Goal: Book appointment/travel/reservation

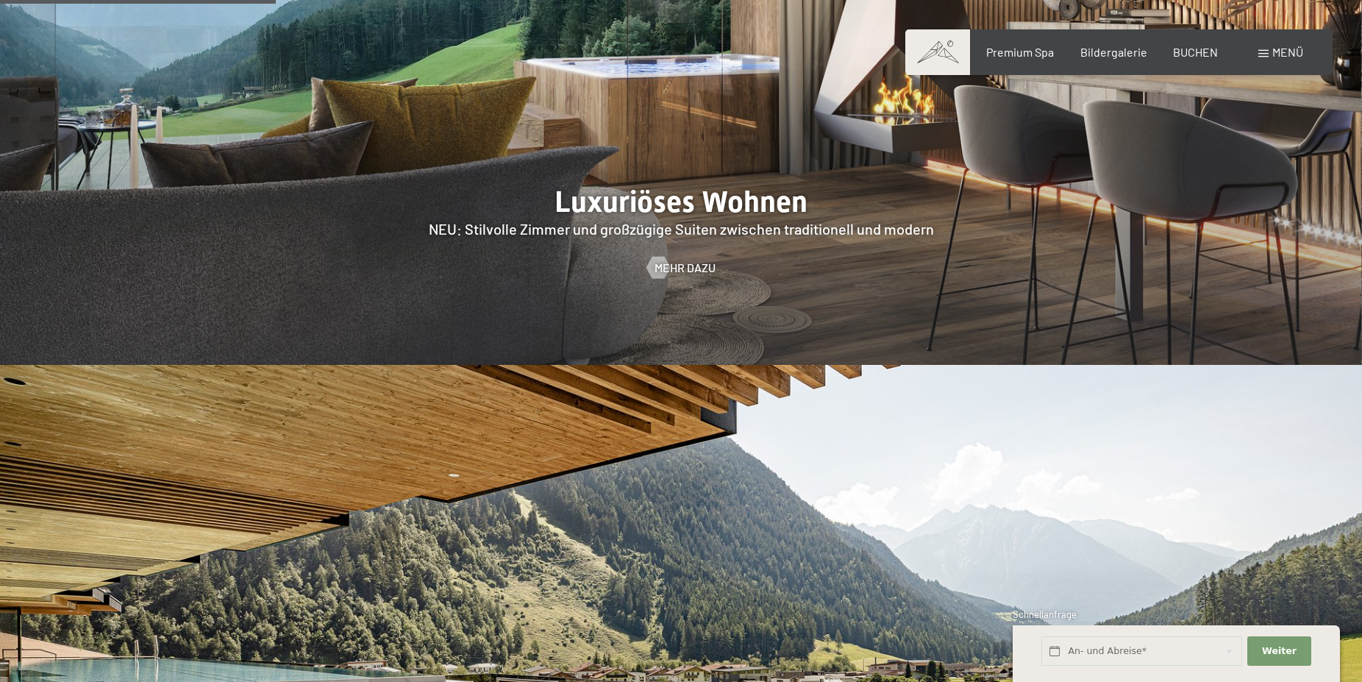
scroll to position [1275, 0]
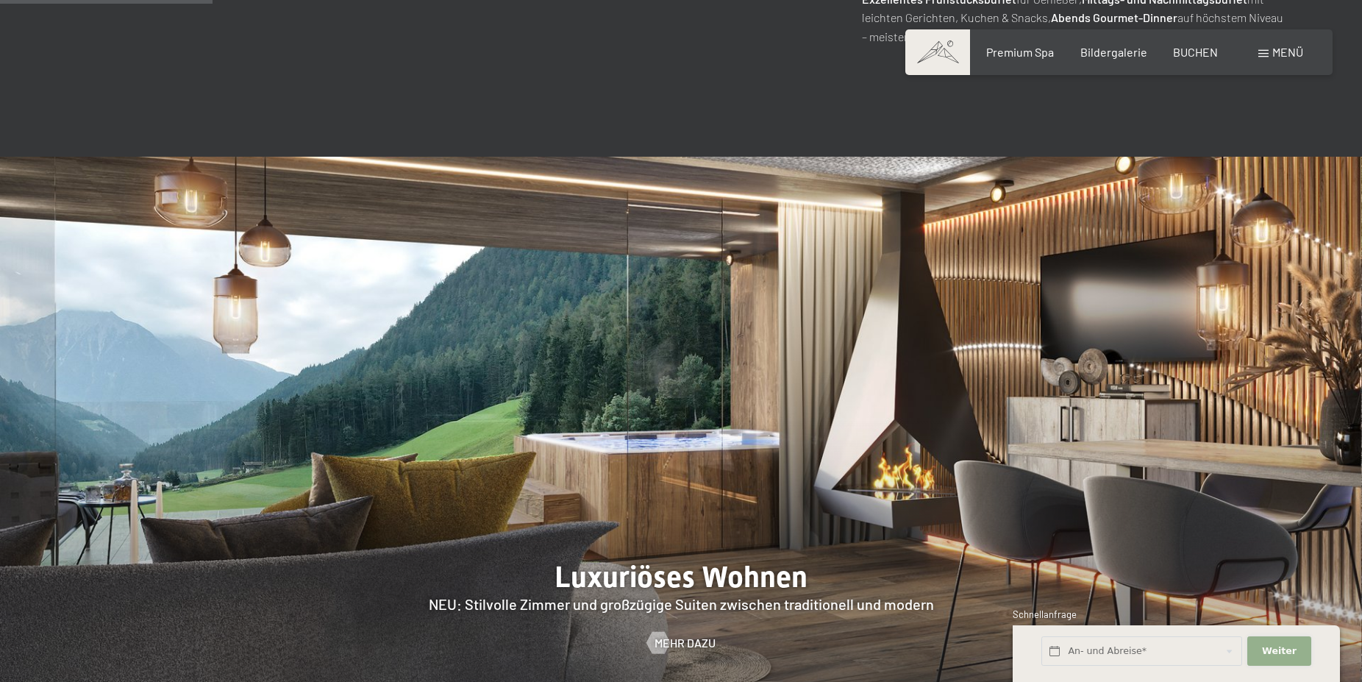
click at [1279, 649] on span "Weiter" at bounding box center [1279, 650] width 35 height 13
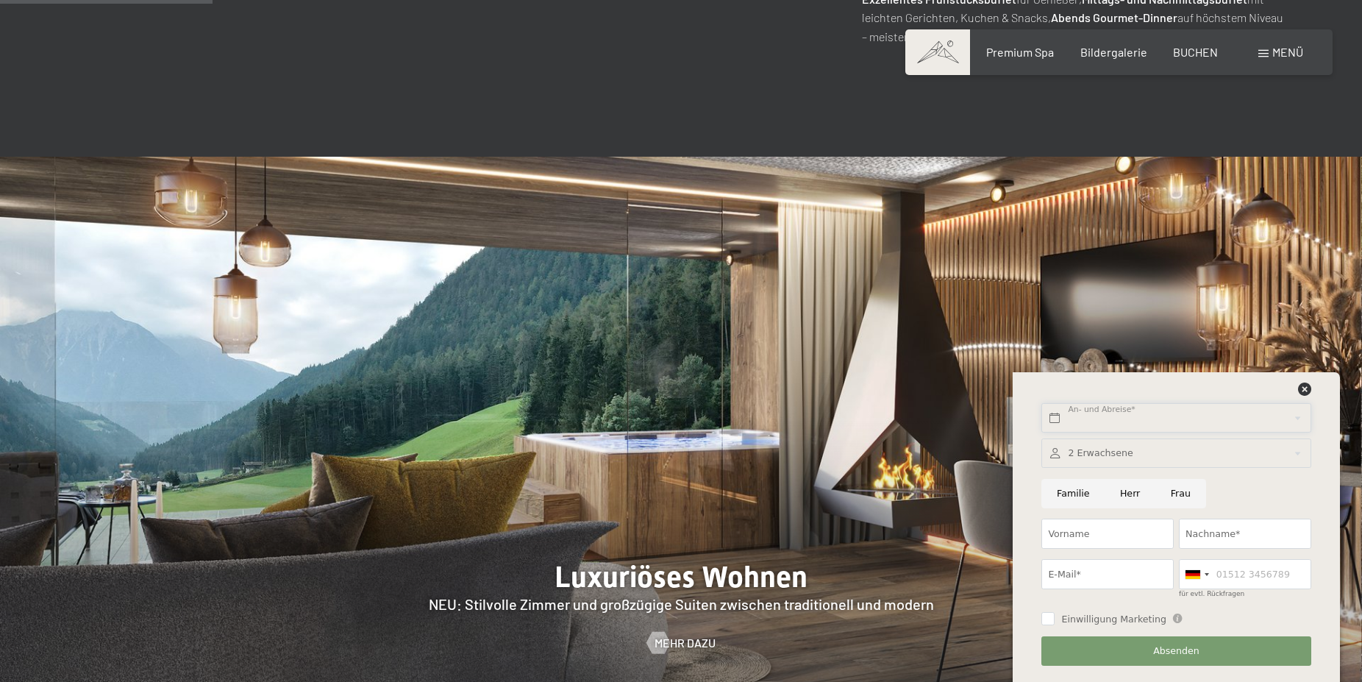
click at [1129, 421] on input "text" at bounding box center [1175, 418] width 269 height 30
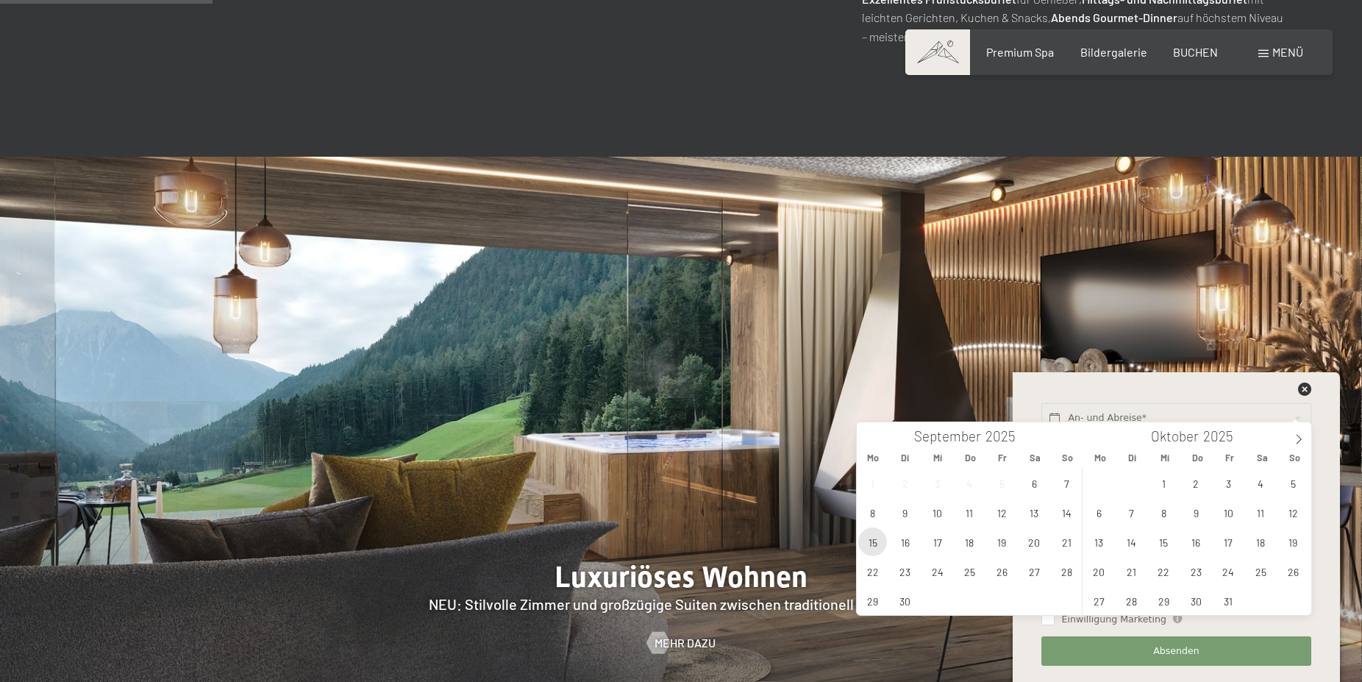
click at [878, 539] on span "15" at bounding box center [872, 541] width 29 height 29
click at [868, 576] on span "22" at bounding box center [872, 571] width 29 height 29
type input "Mo. 15.09.2025 - Mo. 22.09.2025"
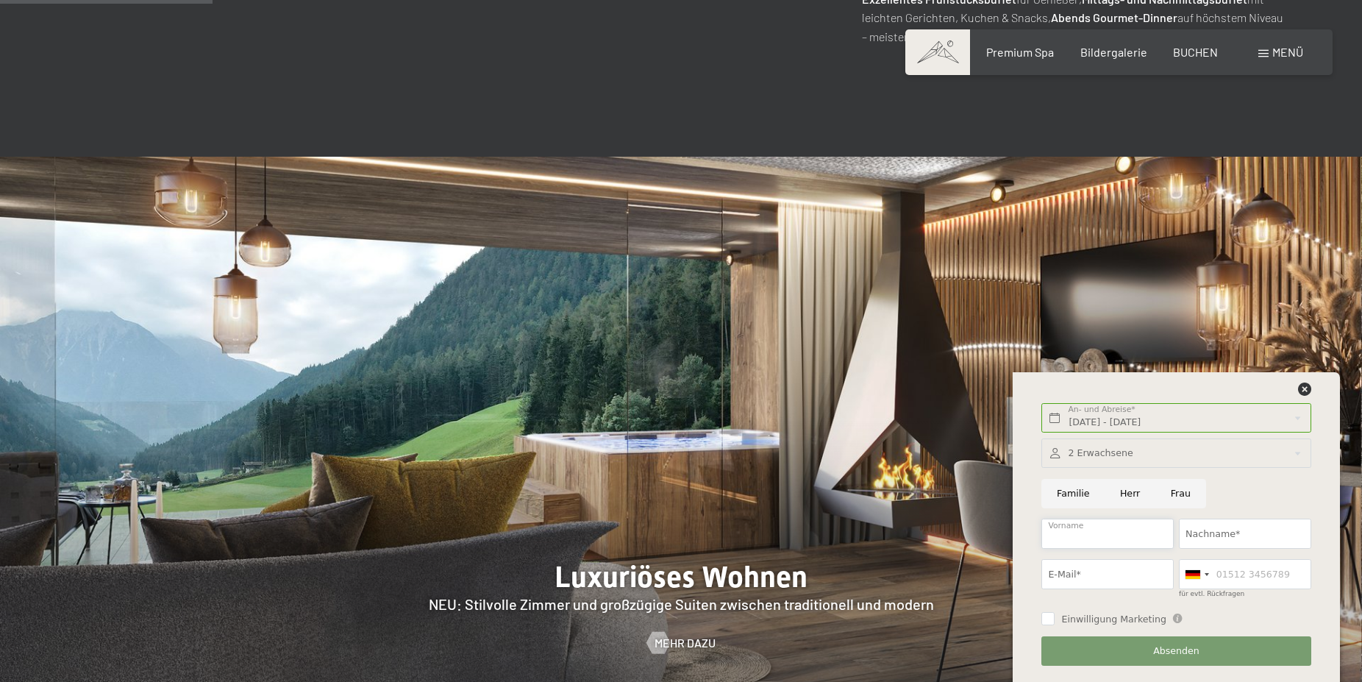
click at [1080, 533] on input "Vorname" at bounding box center [1107, 533] width 132 height 30
click at [1228, 526] on input "Nachname*" at bounding box center [1245, 533] width 132 height 30
click at [1093, 532] on input "Thomasa" at bounding box center [1107, 533] width 132 height 30
type input "Thomas"
click at [1233, 532] on input "Nachname*" at bounding box center [1245, 533] width 132 height 30
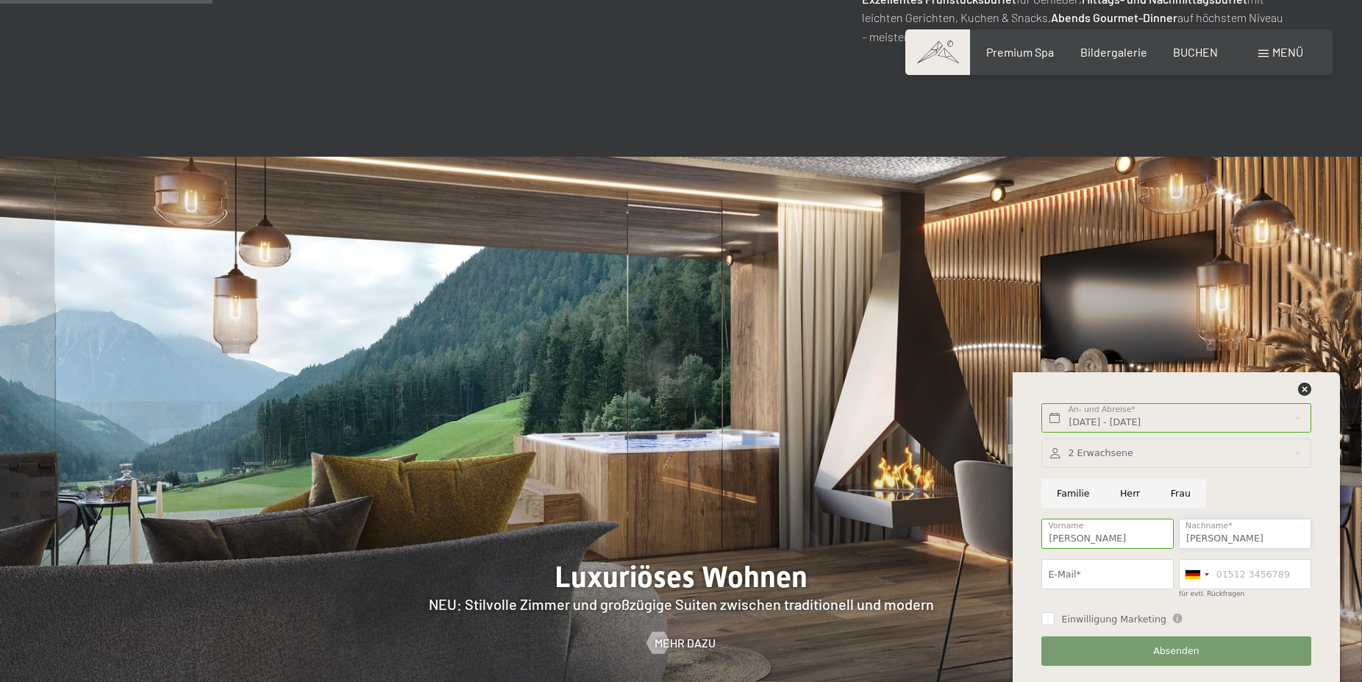
type input "Mettler"
click at [1113, 571] on input "E-Mail*" at bounding box center [1107, 574] width 132 height 30
type input "tomgpfa@online.de"
click at [1220, 576] on input "für evtl. Rückfragen" at bounding box center [1245, 574] width 132 height 30
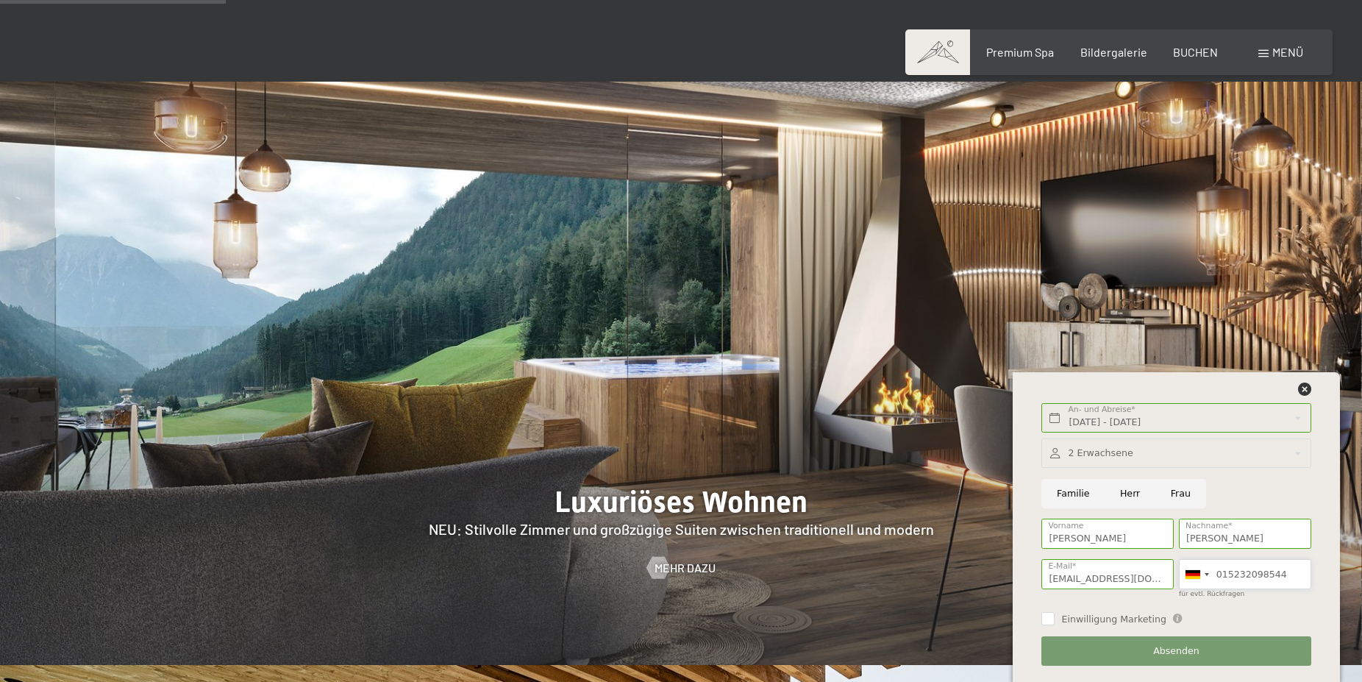
type input "015232098544"
click at [1110, 654] on button "Absenden" at bounding box center [1175, 651] width 269 height 30
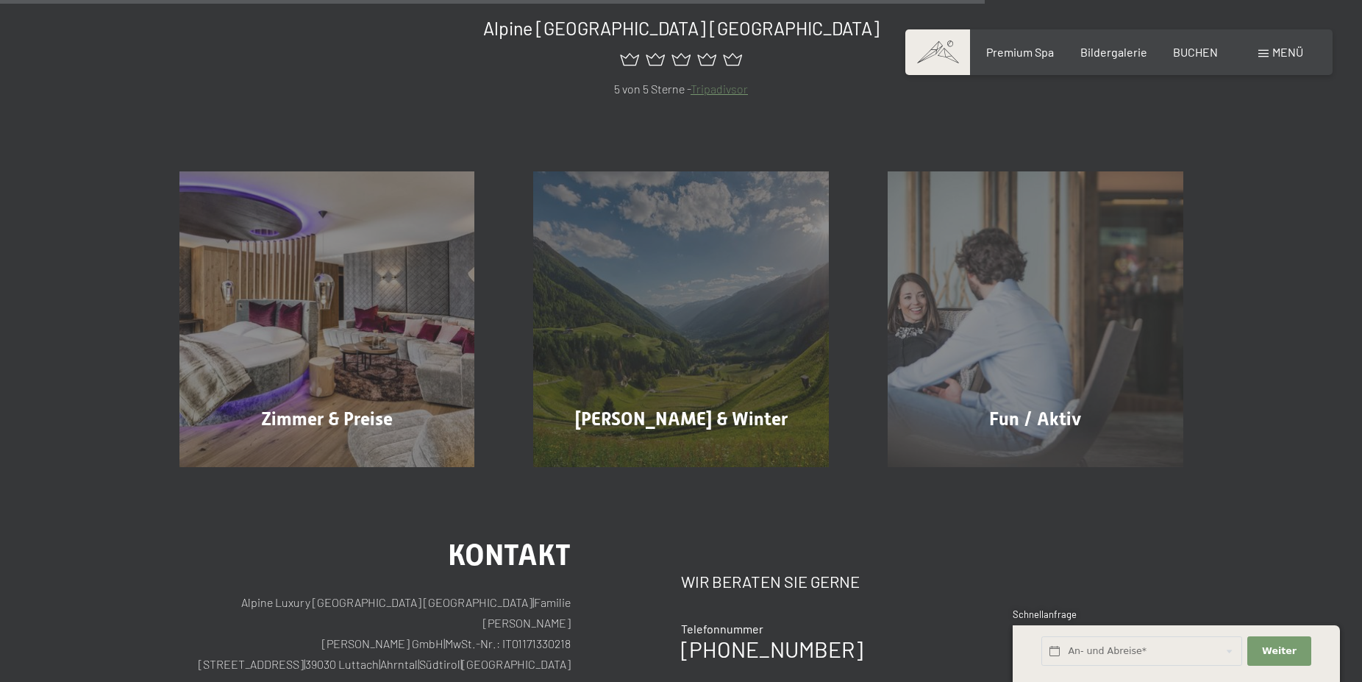
scroll to position [1050, 0]
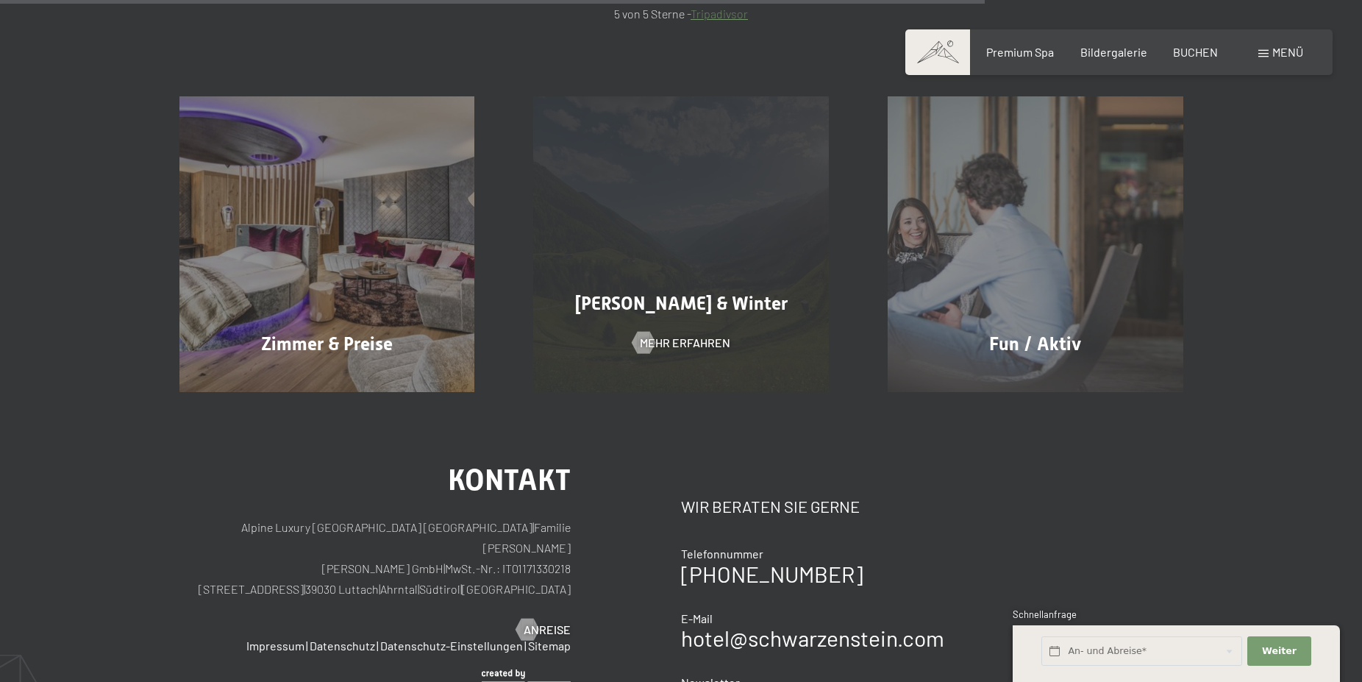
click at [713, 307] on span "[PERSON_NAME] & Winter" at bounding box center [681, 303] width 213 height 21
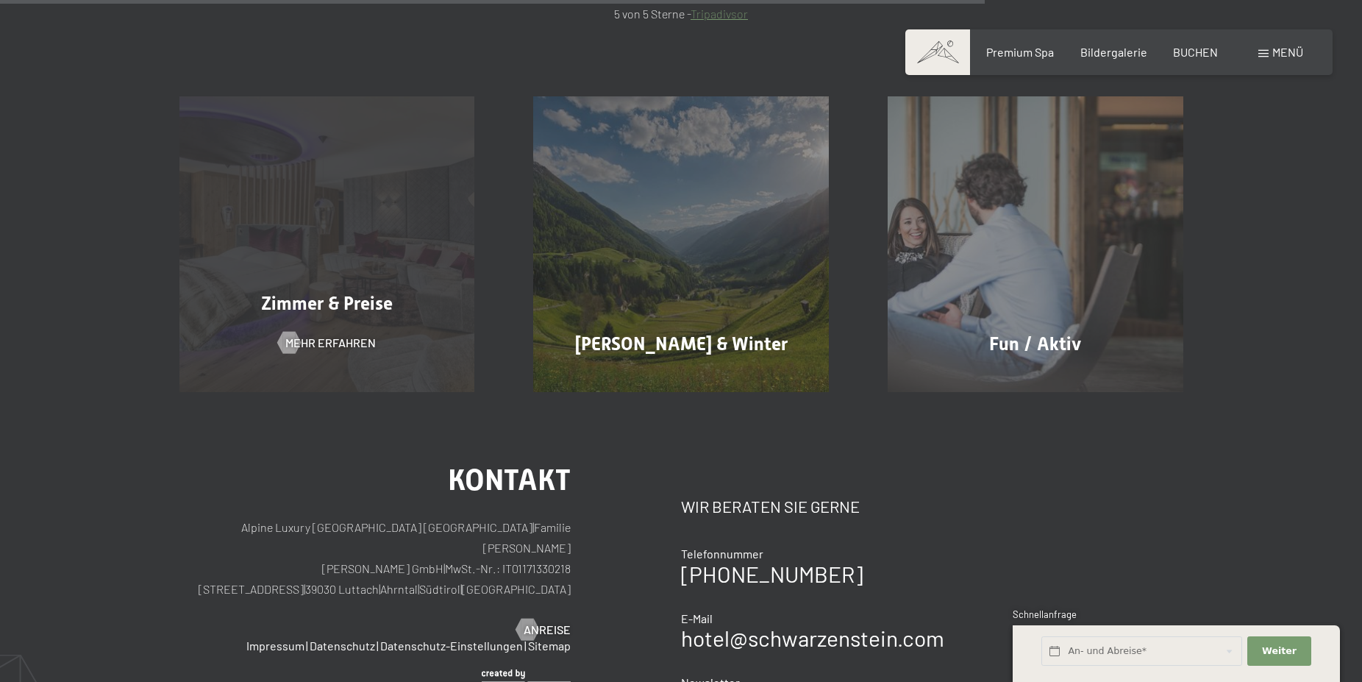
click at [328, 302] on span "Zimmer & Preise" at bounding box center [327, 303] width 132 height 21
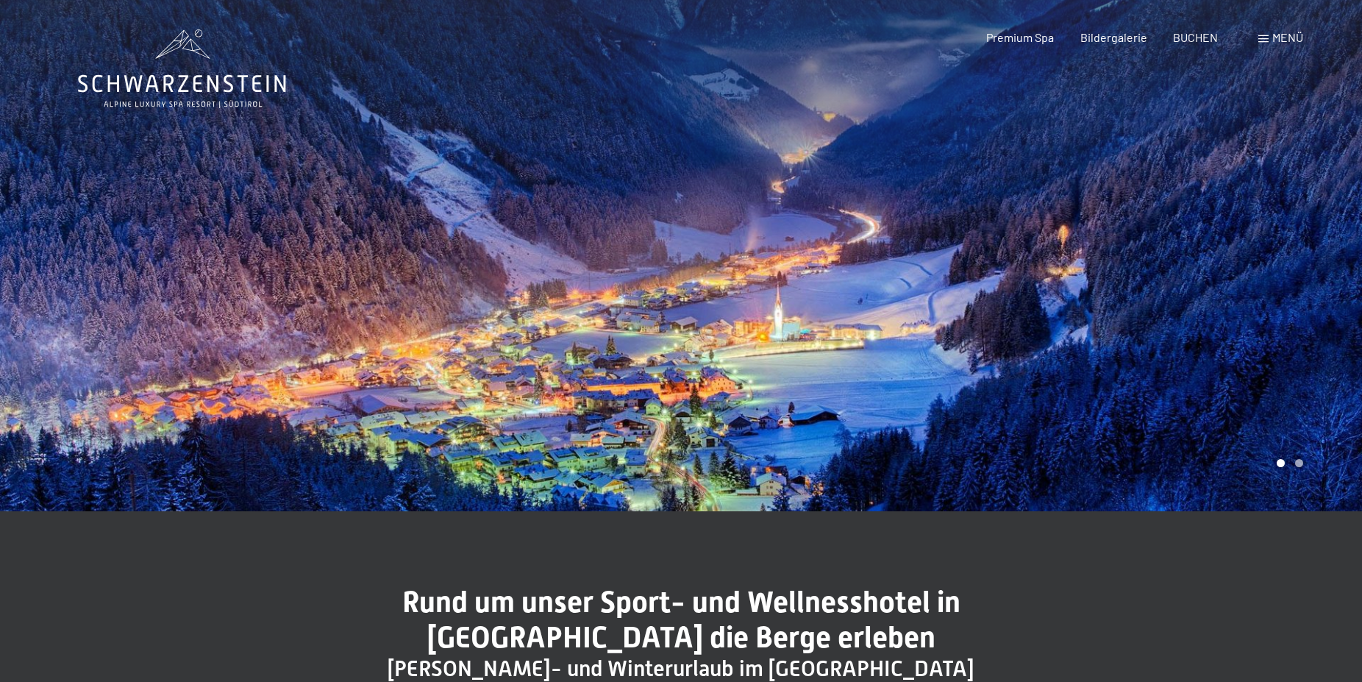
click at [712, 308] on div at bounding box center [1021, 255] width 681 height 511
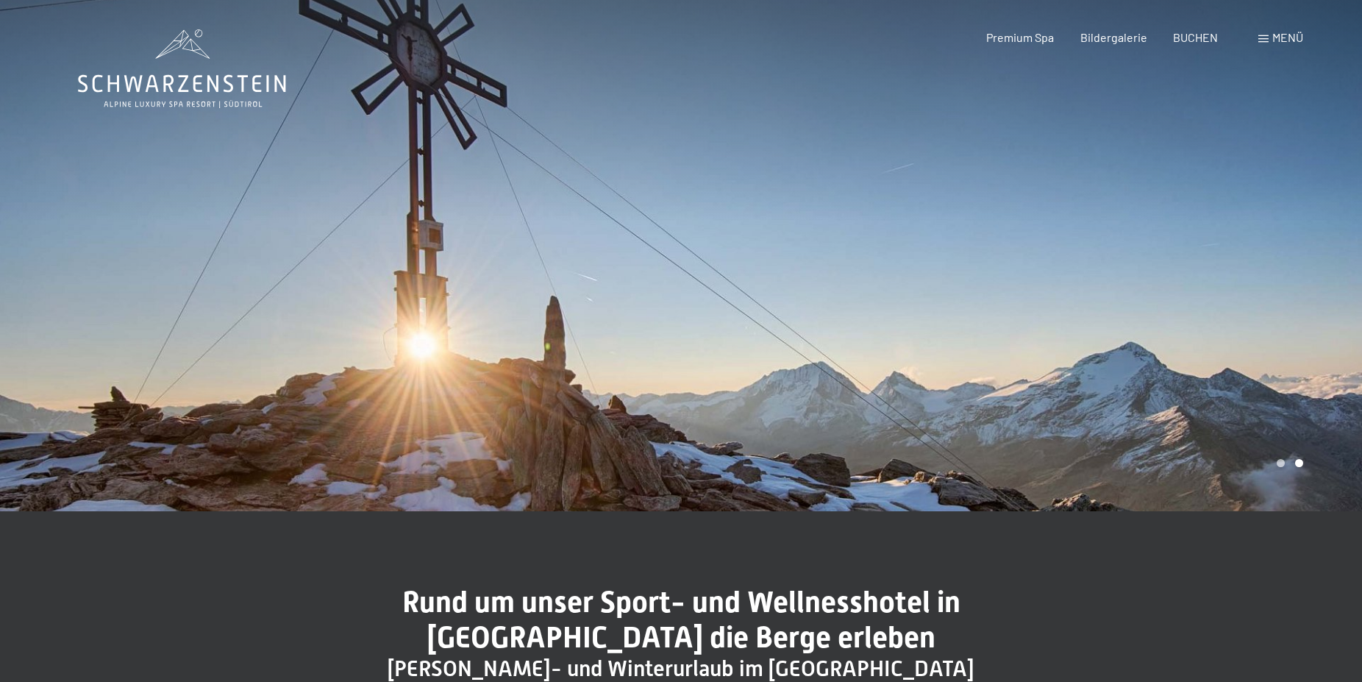
click at [326, 208] on div at bounding box center [340, 255] width 681 height 511
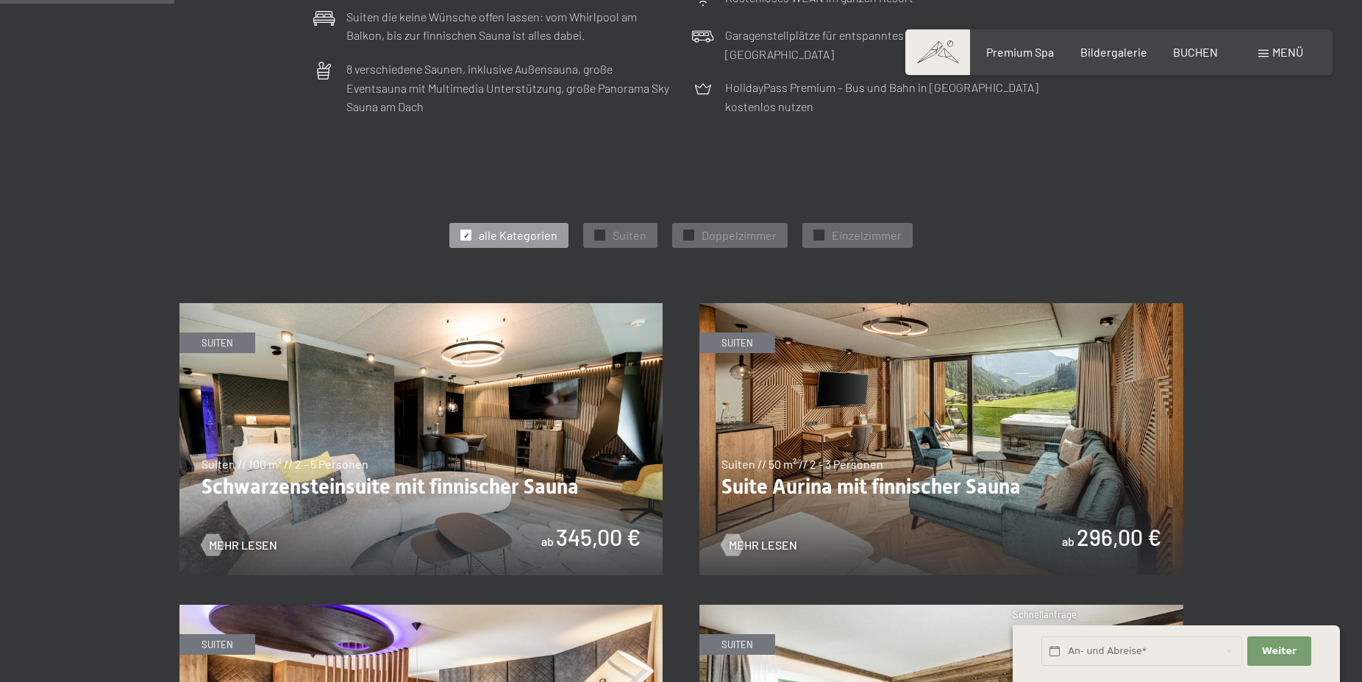
scroll to position [600, 0]
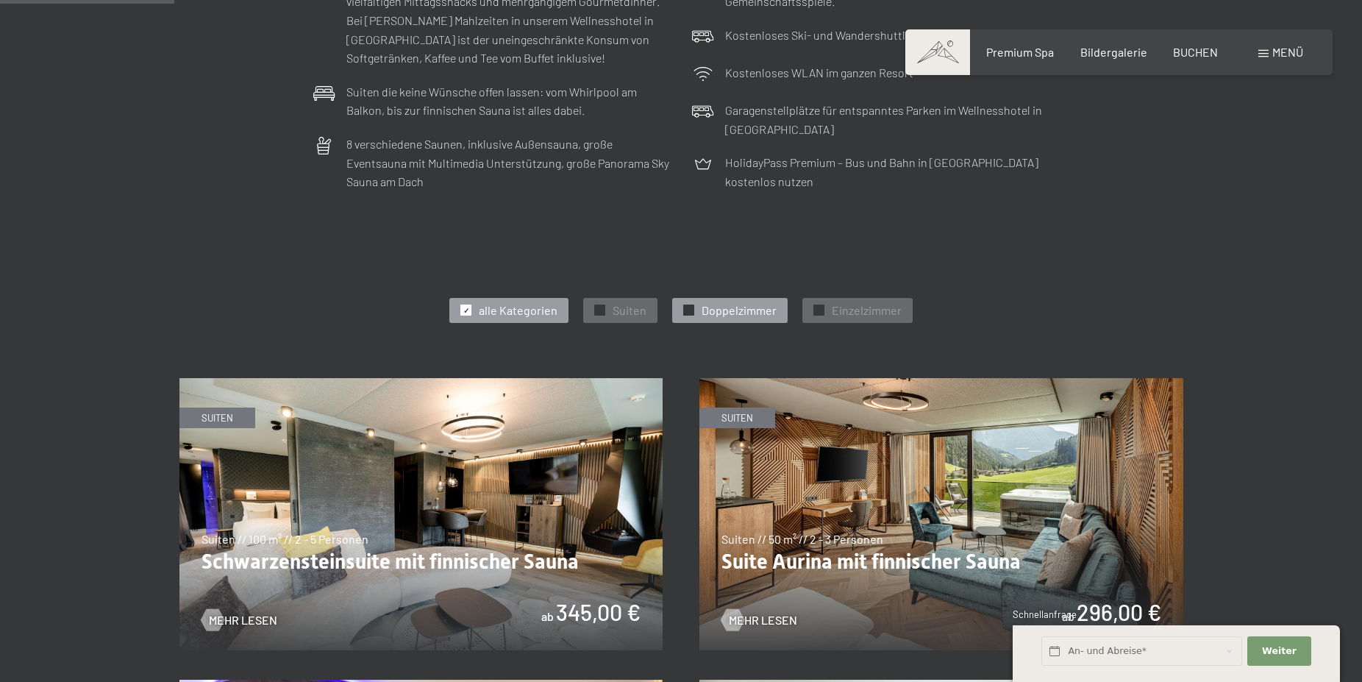
click at [681, 307] on div "✓ Doppelzimmer" at bounding box center [729, 310] width 115 height 25
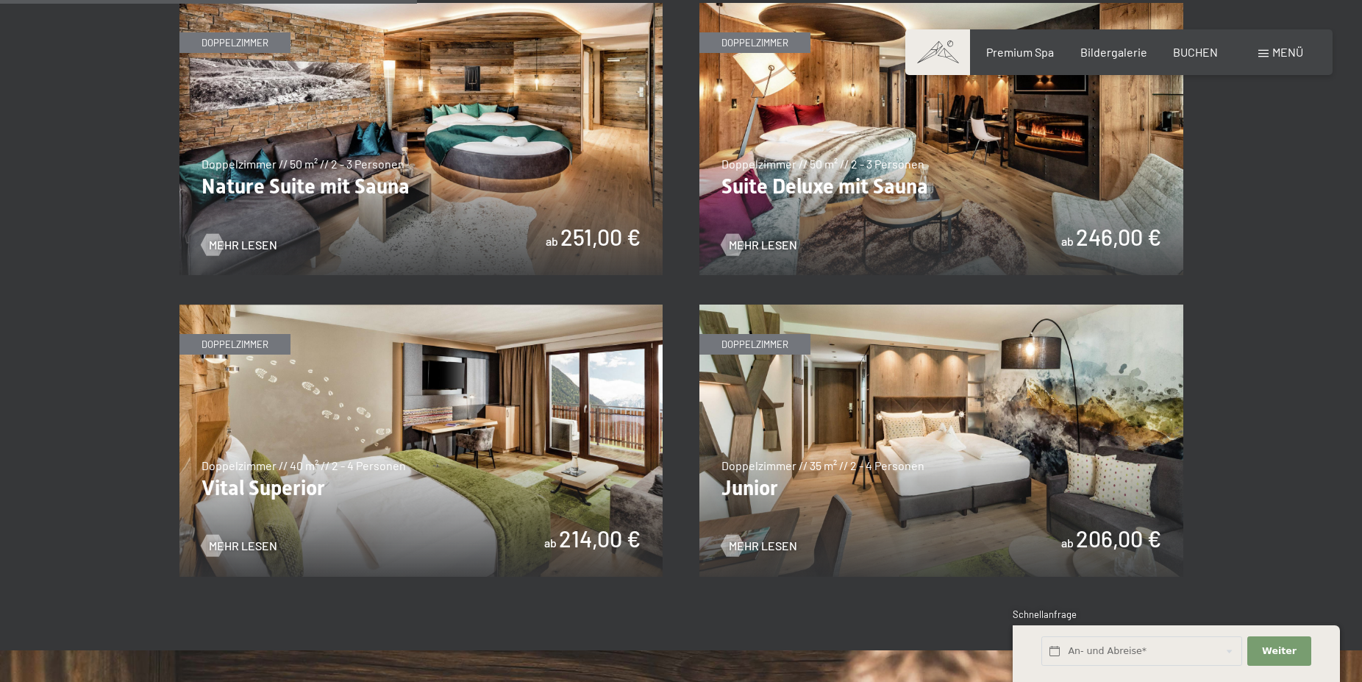
scroll to position [1050, 0]
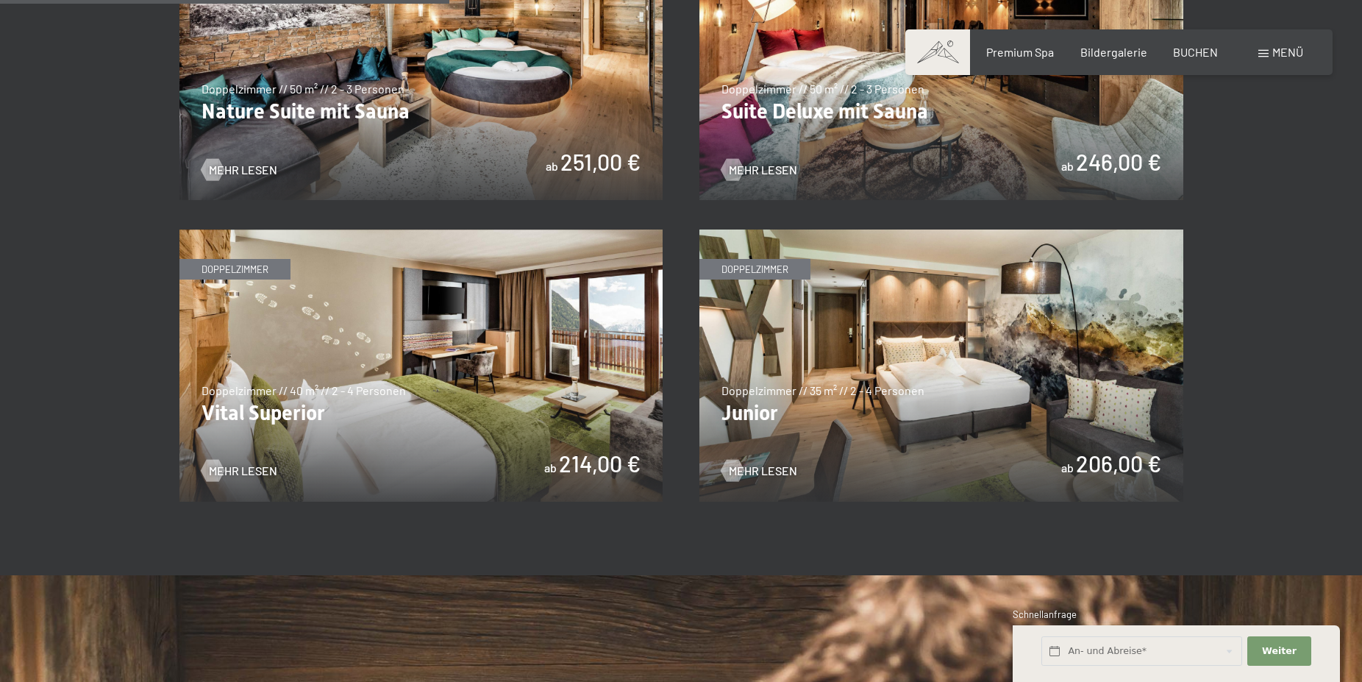
click at [986, 404] on img at bounding box center [941, 365] width 484 height 272
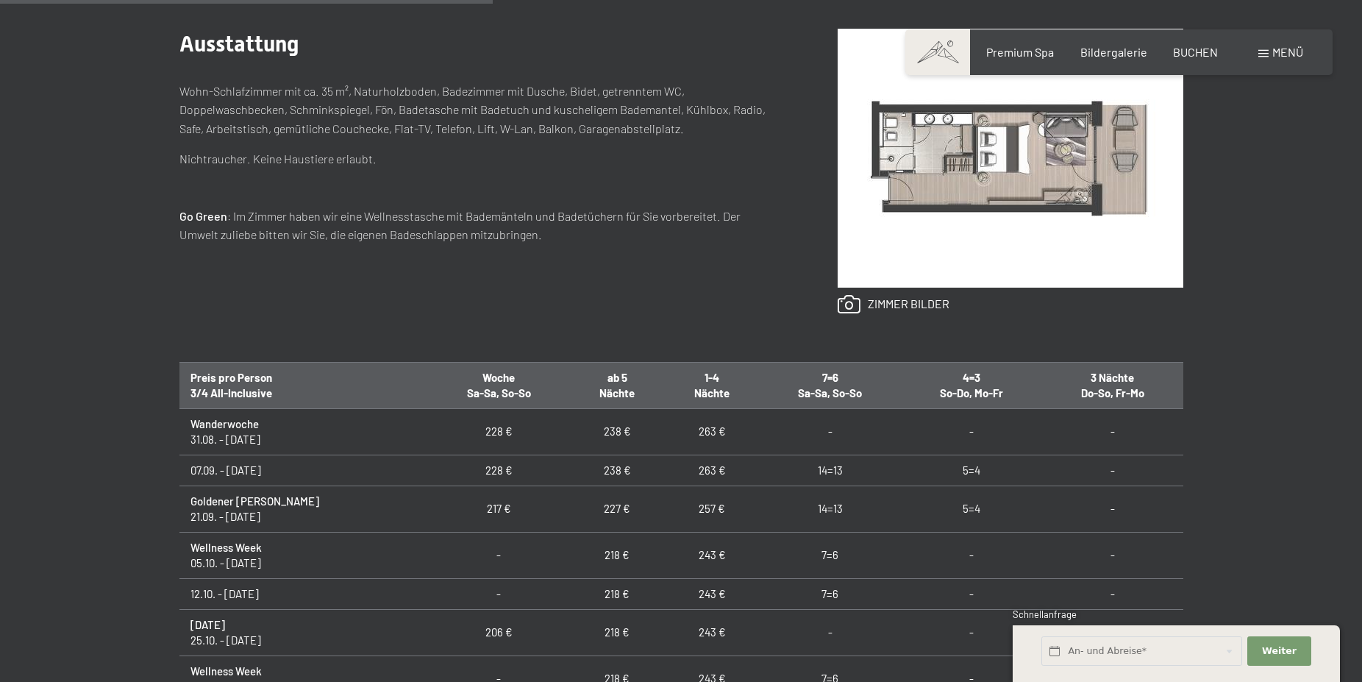
scroll to position [53, 0]
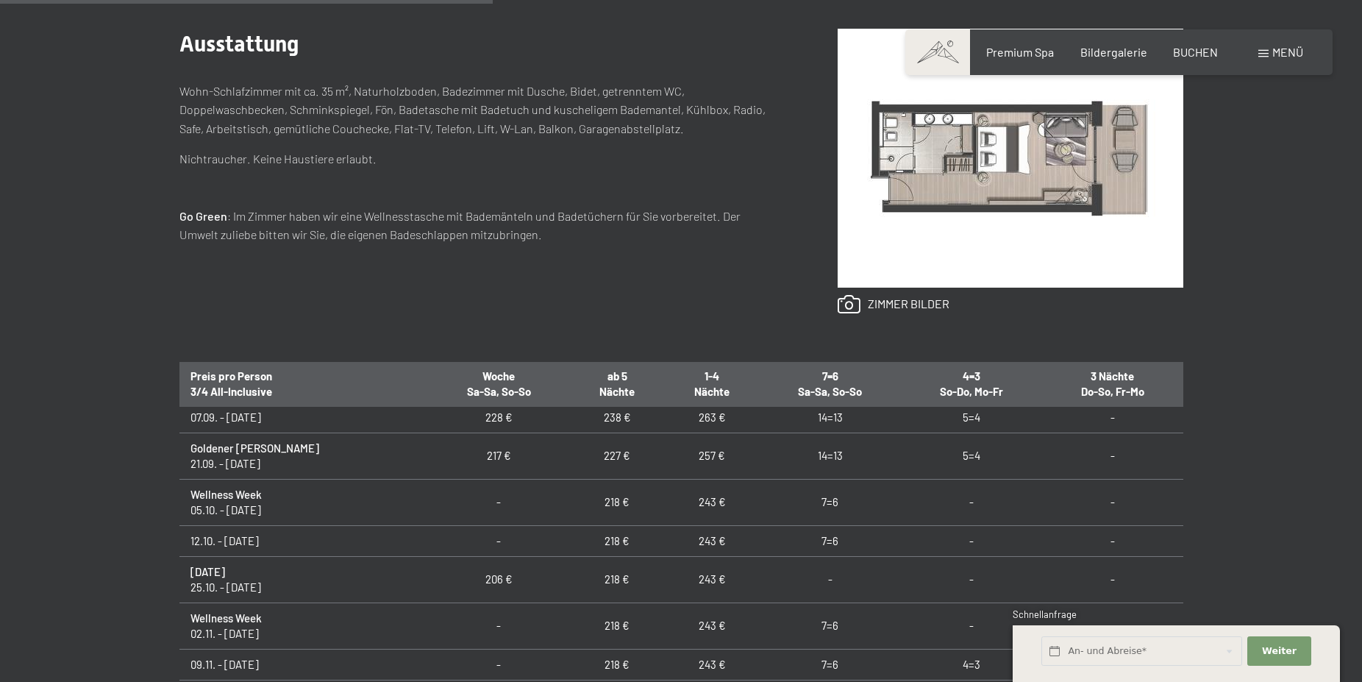
click at [254, 449] on strong "Goldener [PERSON_NAME]" at bounding box center [254, 447] width 129 height 13
click at [249, 451] on strong "Goldener Herbst" at bounding box center [254, 447] width 129 height 13
click at [204, 453] on strong "Goldener Herbst" at bounding box center [254, 447] width 129 height 13
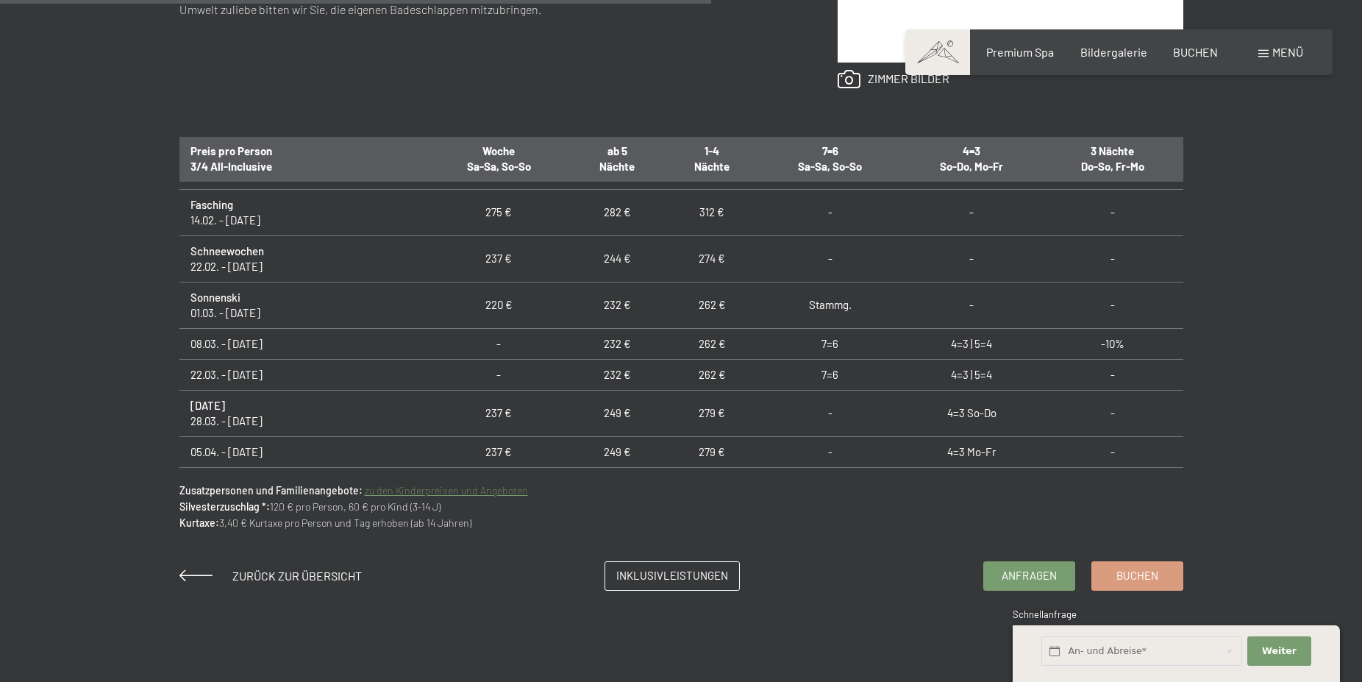
scroll to position [975, 0]
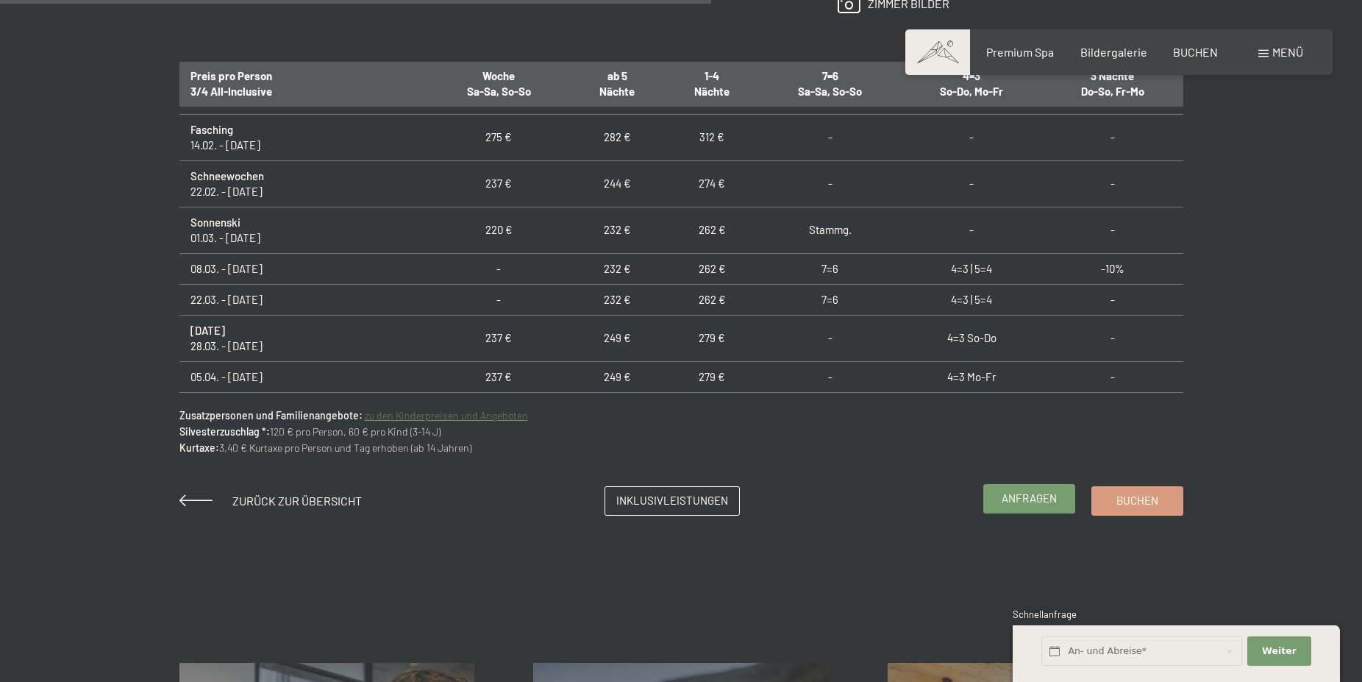
click at [1007, 500] on span "Anfragen" at bounding box center [1029, 497] width 55 height 15
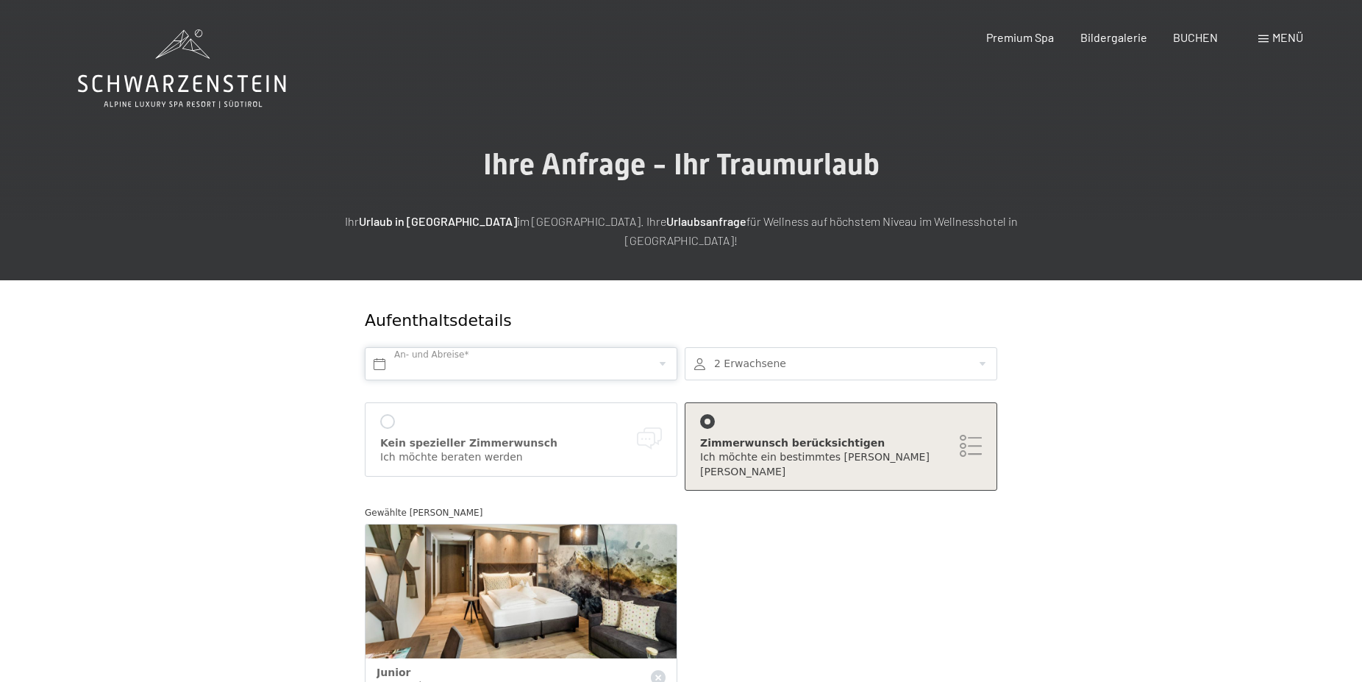
click at [427, 347] on input "text" at bounding box center [521, 363] width 313 height 33
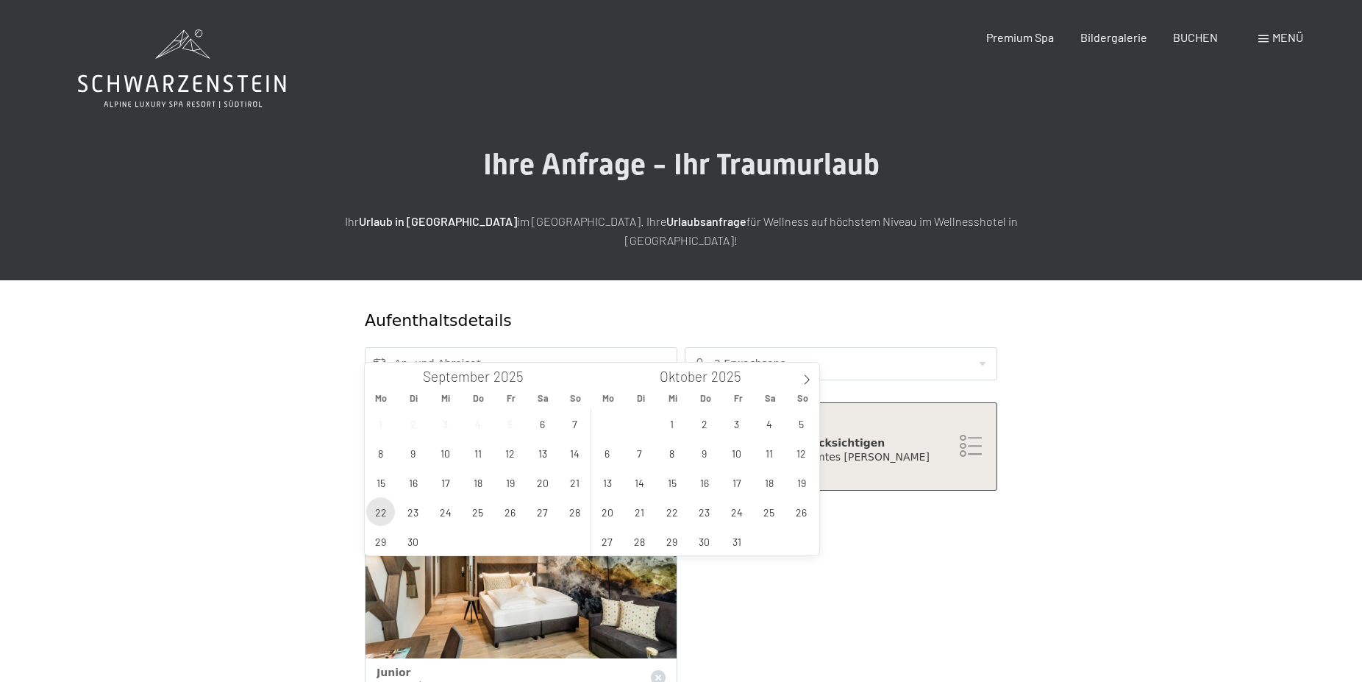
click at [377, 510] on span "22" at bounding box center [380, 511] width 29 height 29
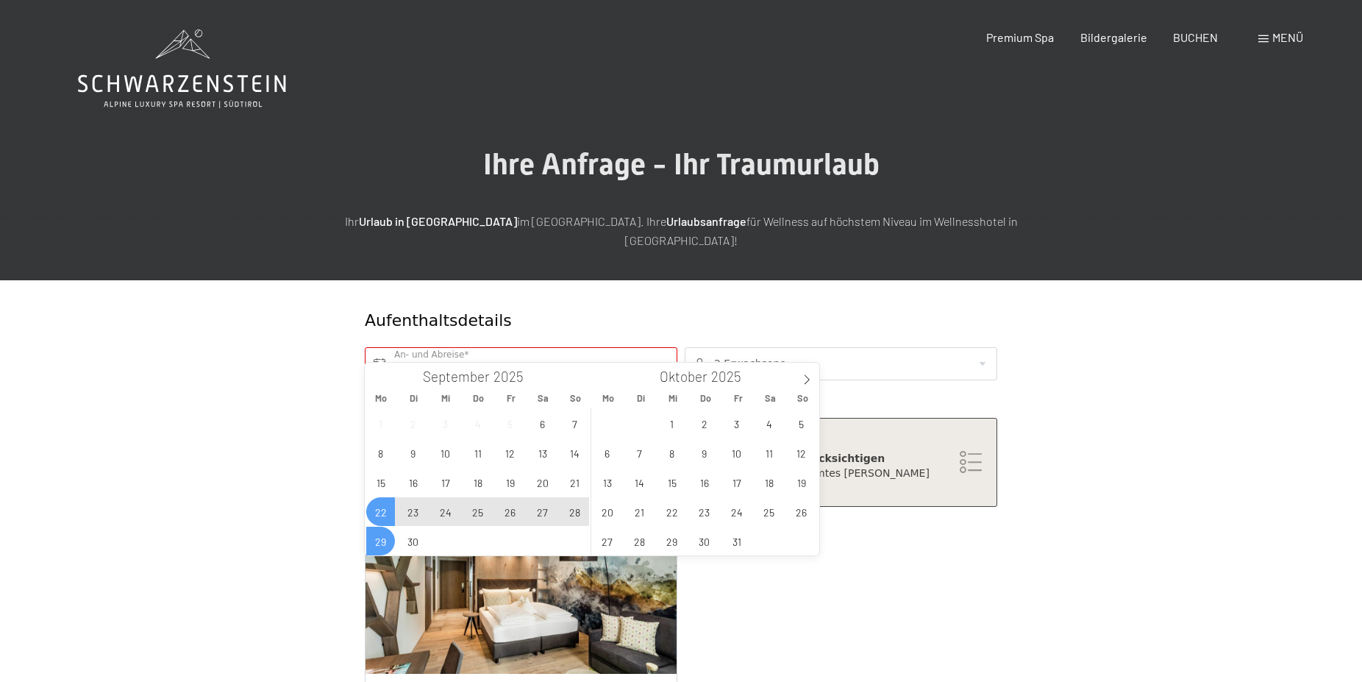
click at [376, 538] on span "29" at bounding box center [380, 541] width 29 height 29
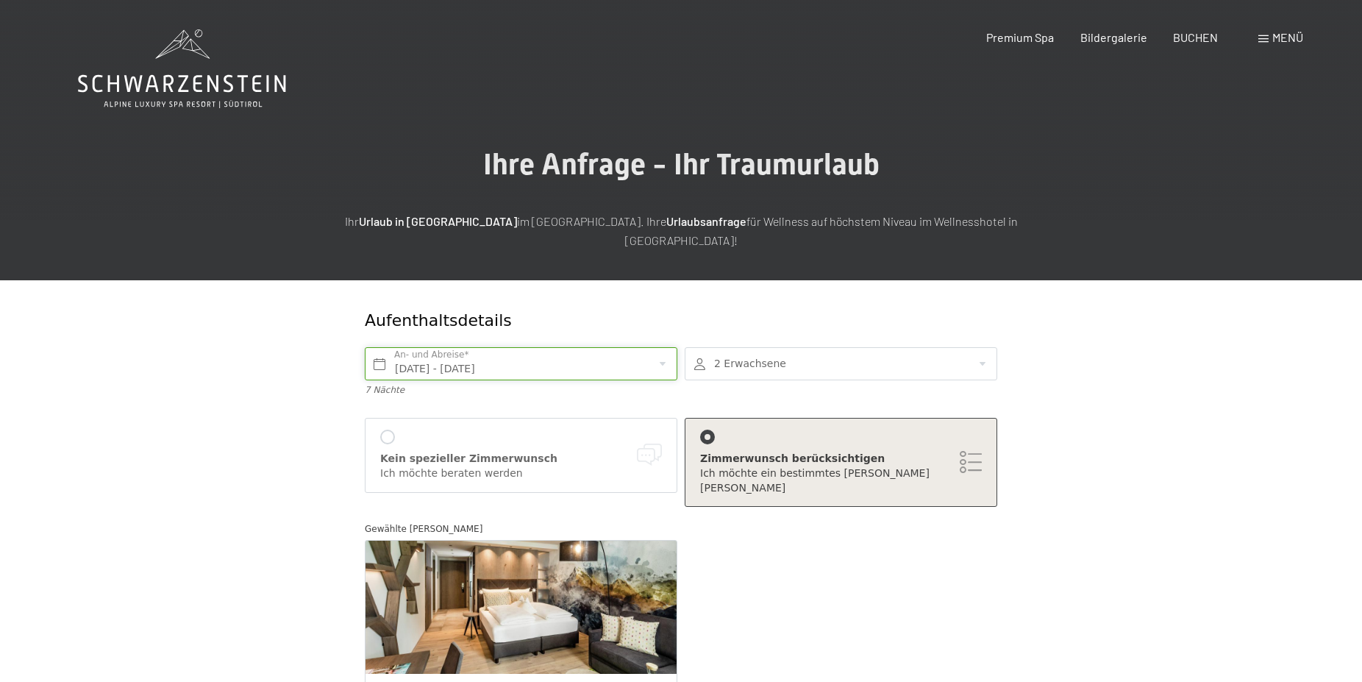
click at [415, 350] on input "Mo. 22.09.2025 - Mo. 29.09.2025" at bounding box center [521, 363] width 313 height 33
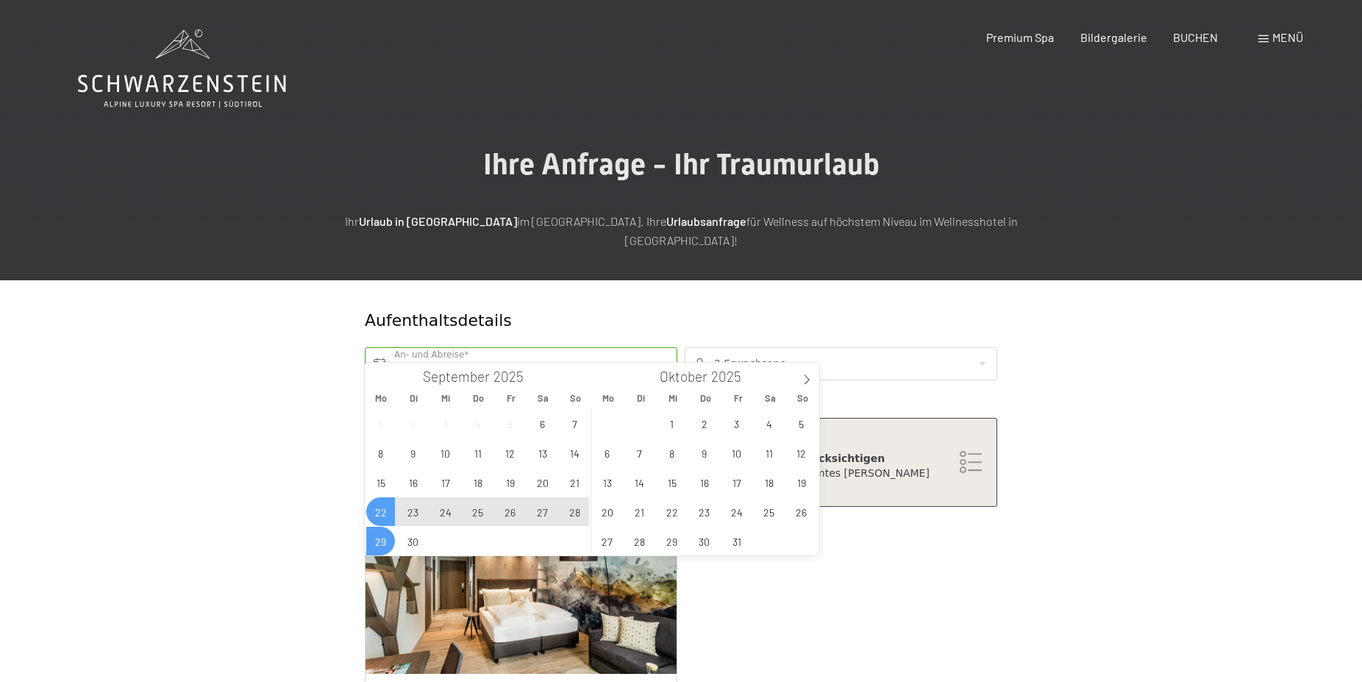
click at [415, 513] on span "23" at bounding box center [413, 511] width 29 height 29
click at [414, 540] on span "30" at bounding box center [413, 541] width 29 height 29
type input "Di. 23.09.2025 - Di. 30.09.2025"
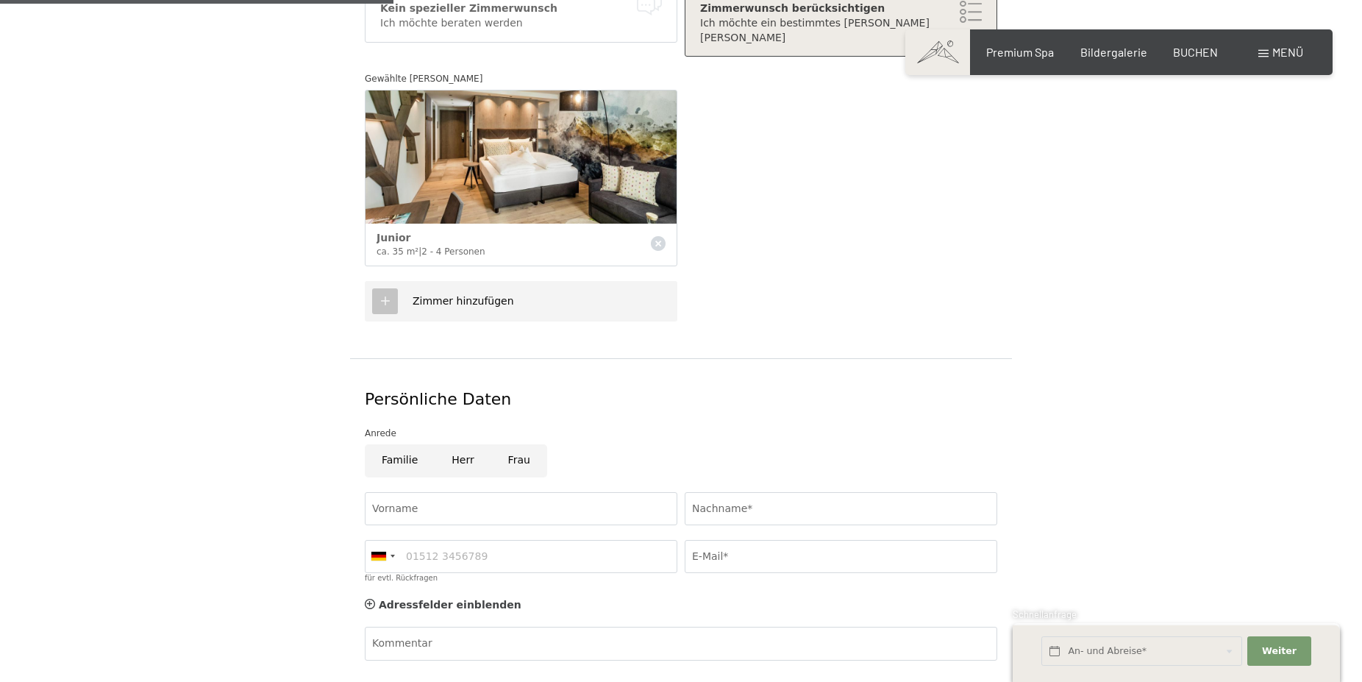
scroll to position [525, 0]
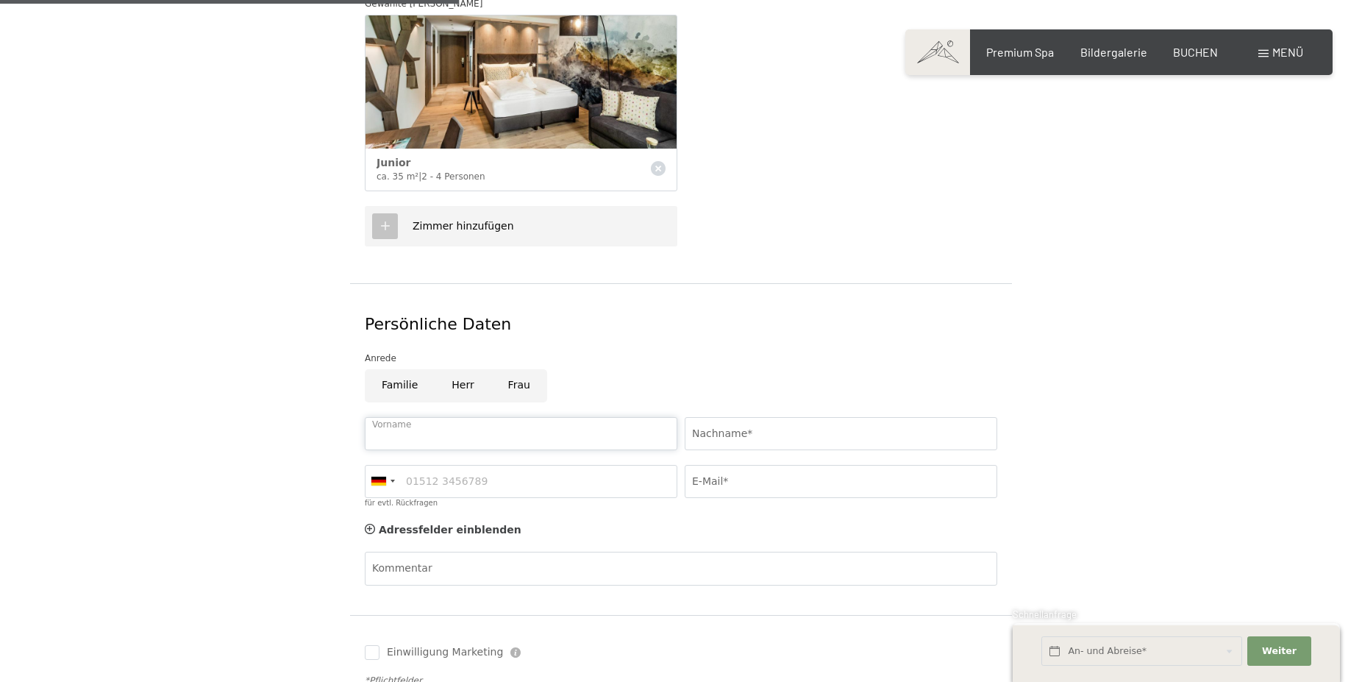
click at [455, 417] on input "Vorname" at bounding box center [521, 433] width 313 height 33
type input "Beate"
click at [707, 417] on input "Nachname*" at bounding box center [841, 433] width 313 height 33
type input "Epple"
click at [601, 465] on input "für evtl. Rückfragen" at bounding box center [521, 481] width 313 height 33
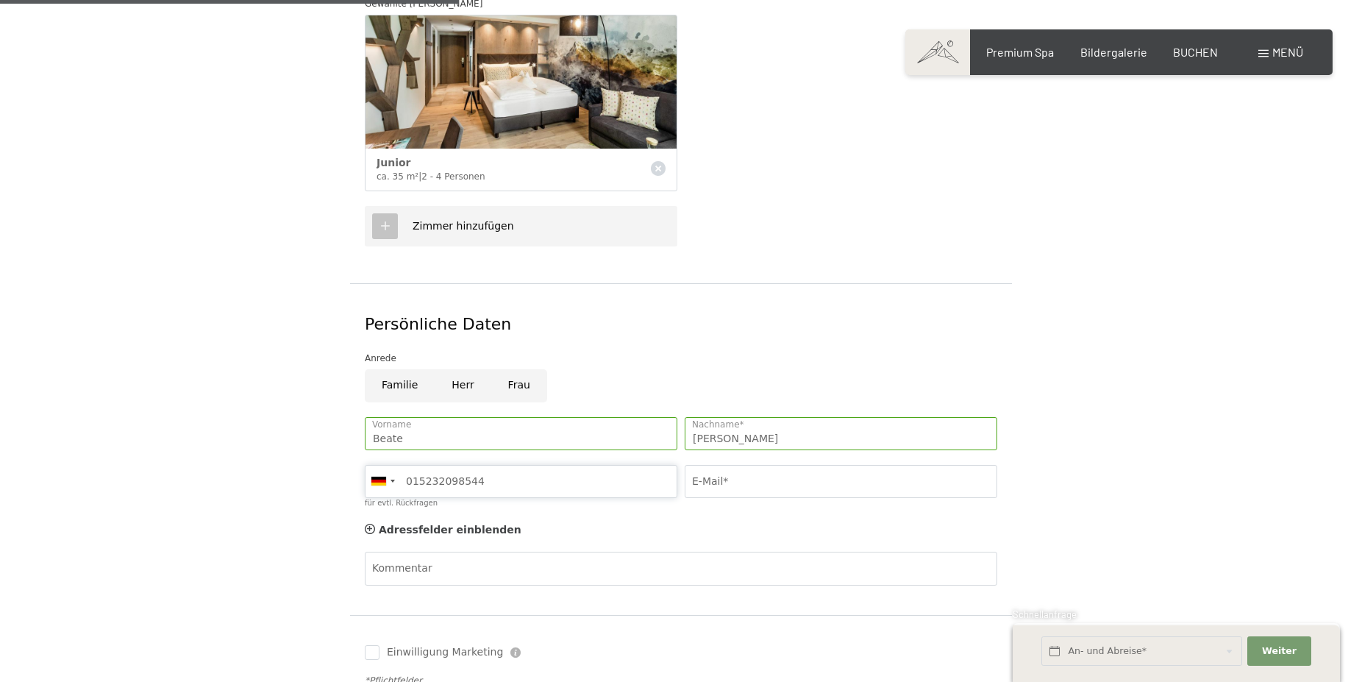
type input "015232098544"
click at [702, 465] on input "E-Mail*" at bounding box center [841, 481] width 313 height 33
type input "Beateepple@online.de"
click at [520, 570] on textarea "Kommentar" at bounding box center [681, 603] width 632 height 66
paste textarea "Sehr geehrte Damen und Herren, wir haben vom 15.09.-04.10.2025 Urlaub und würde…"
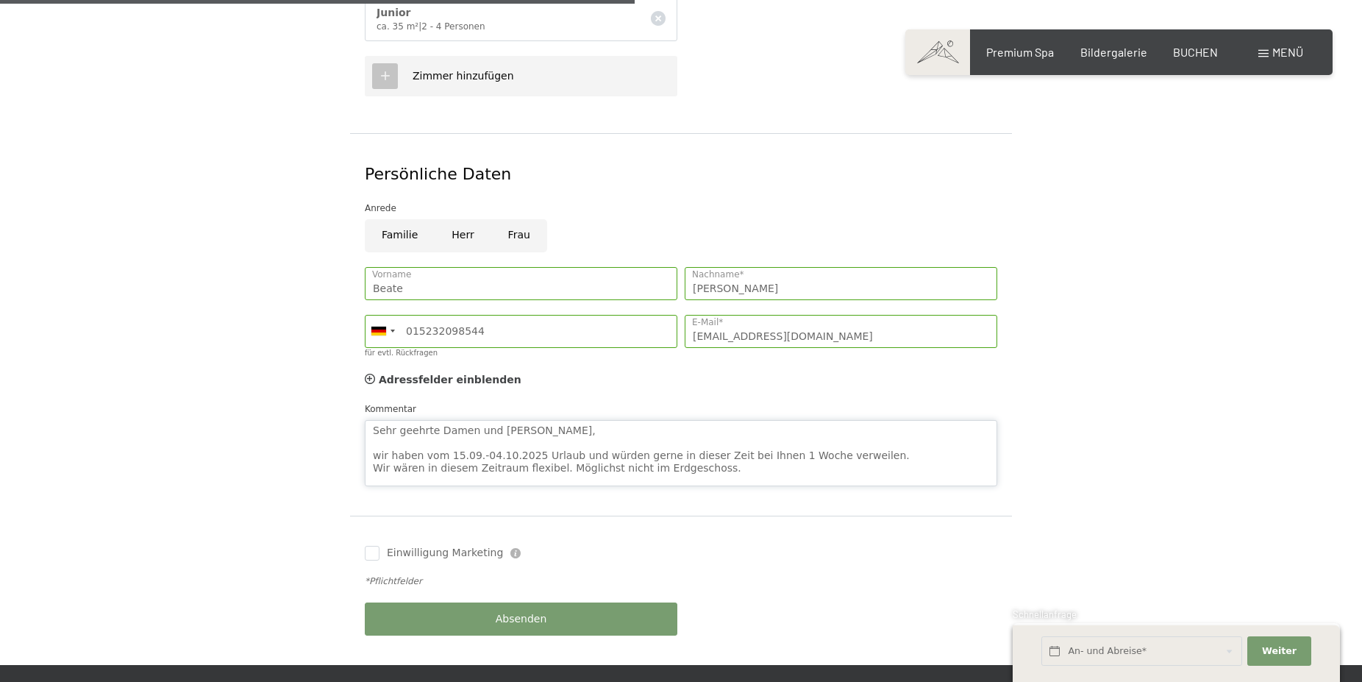
scroll to position [750, 0]
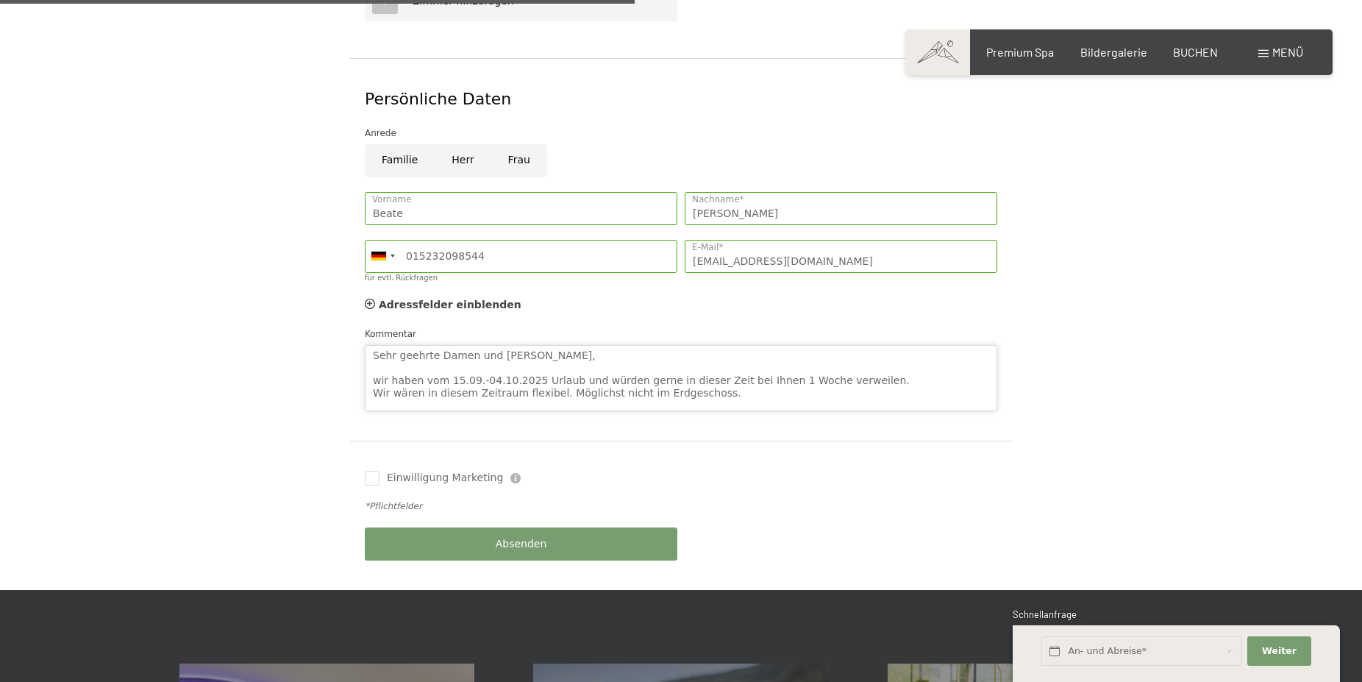
type textarea "Sehr geehrte Damen und Herren, wir haben vom 15.09.-04.10.2025 Urlaub und würde…"
click at [528, 520] on div "Absenden" at bounding box center [521, 544] width 320 height 48
click at [535, 537] on span "Absenden" at bounding box center [521, 544] width 51 height 15
